Goal: Information Seeking & Learning: Check status

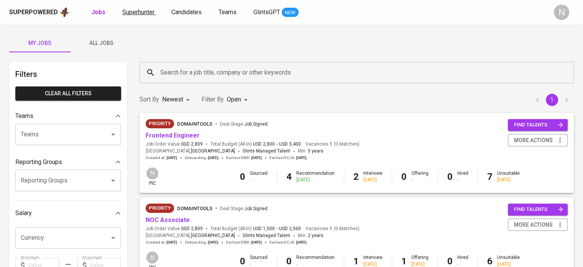
click at [140, 10] on span "Superhunter" at bounding box center [138, 11] width 32 height 7
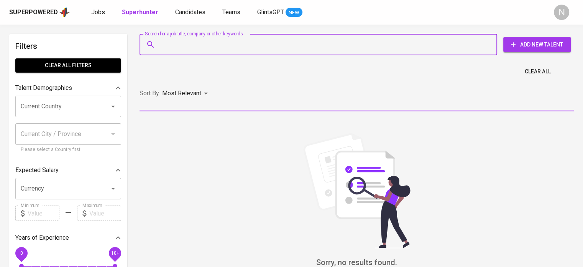
click at [200, 44] on input "Search for a job title, company or other keywords" at bounding box center [320, 44] width 324 height 15
paste input "monicaanne.serafico@gmail.com"
type input "monicaanne.serafico@gmail.com"
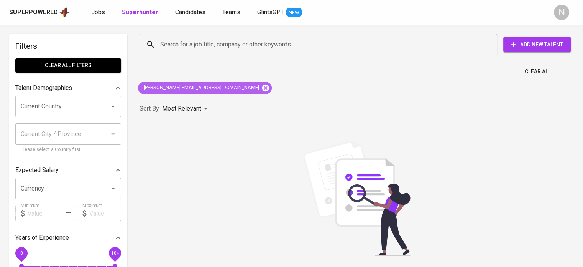
click at [262, 88] on icon at bounding box center [265, 87] width 7 height 7
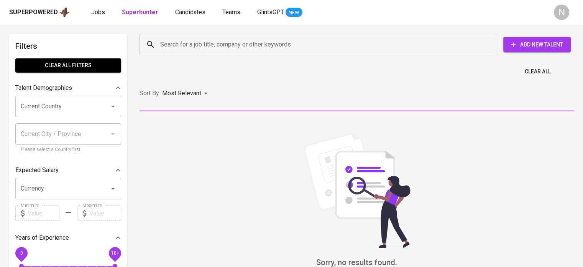
click at [222, 58] on div "Search for a job title, company or other keywords Search for a job title, compa…" at bounding box center [355, 45] width 444 height 34
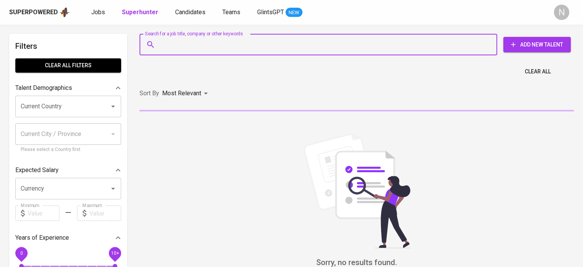
click at [224, 45] on input "Search for a job title, company or other keywords" at bounding box center [320, 44] width 324 height 15
paste input "monicaanne.serafico@gmail.com"
type input "monicaanne.serafico@gmail.com"
